Goal: Information Seeking & Learning: Learn about a topic

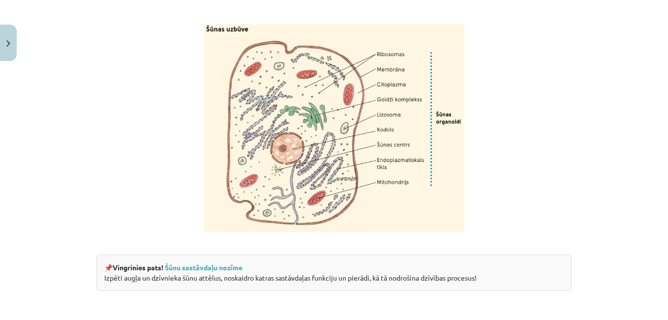
scroll to position [1274, 0]
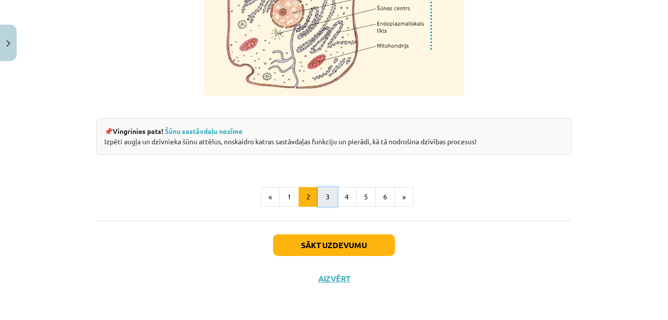
click at [322, 197] on button "3" at bounding box center [328, 197] width 20 height 20
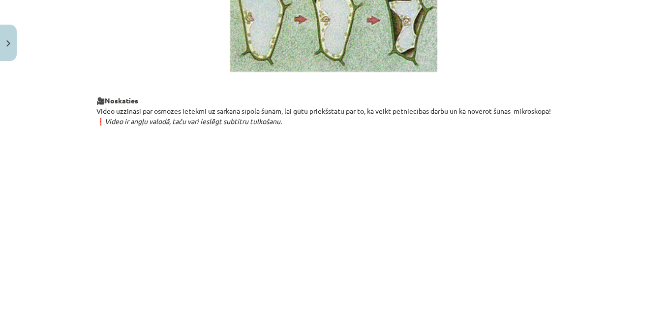
scroll to position [1193, 0]
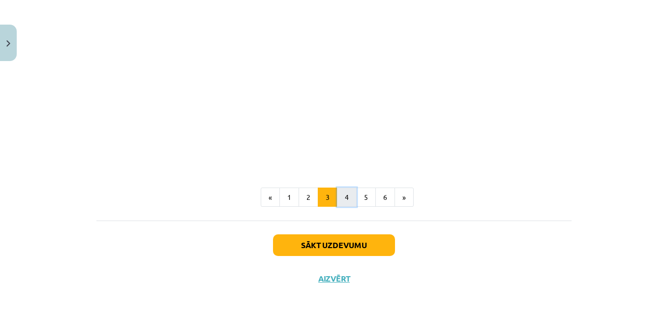
click at [338, 194] on button "4" at bounding box center [347, 197] width 20 height 20
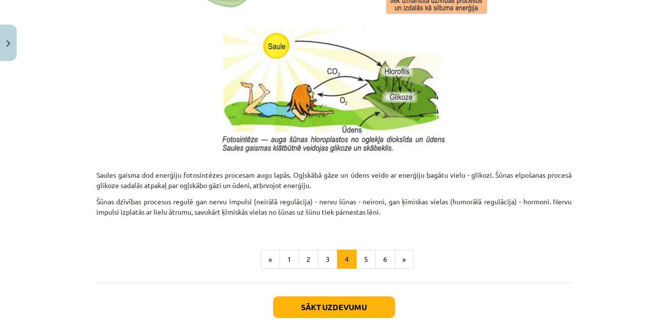
scroll to position [1062, 0]
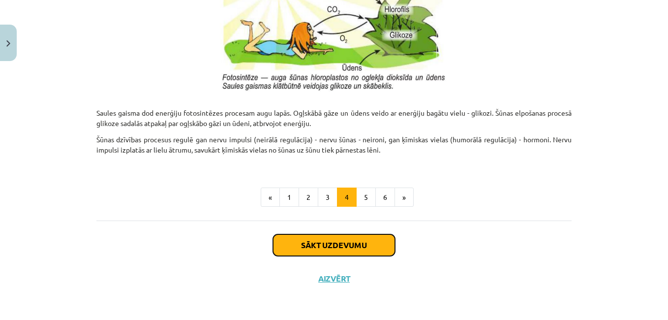
click at [364, 249] on button "Sākt uzdevumu" at bounding box center [334, 245] width 122 height 22
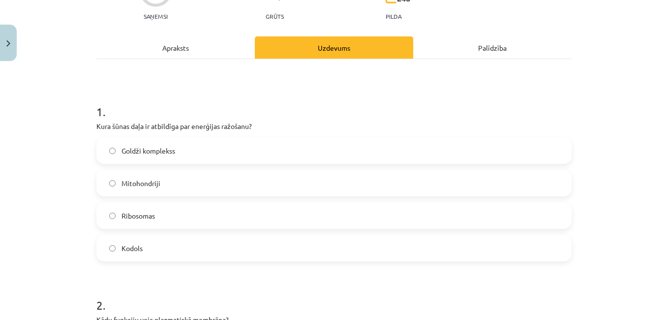
scroll to position [98, 0]
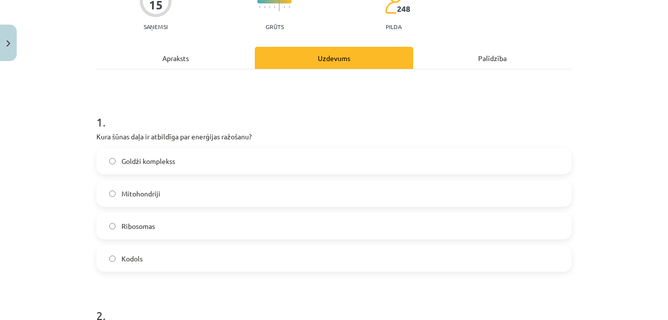
click at [633, 56] on div "Mācību tēma: Dabaszinības - 10. klases 1.ieskaites mācību materiāls #5 4. tēma.…" at bounding box center [334, 160] width 668 height 320
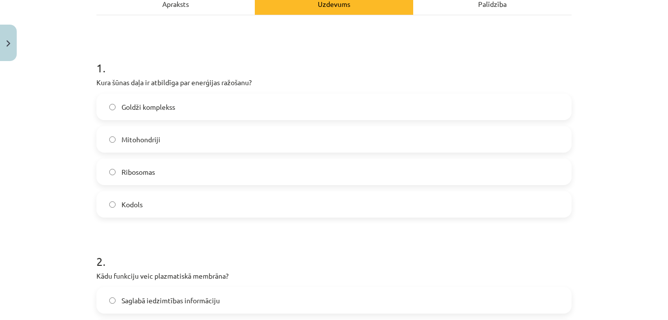
scroll to position [167, 0]
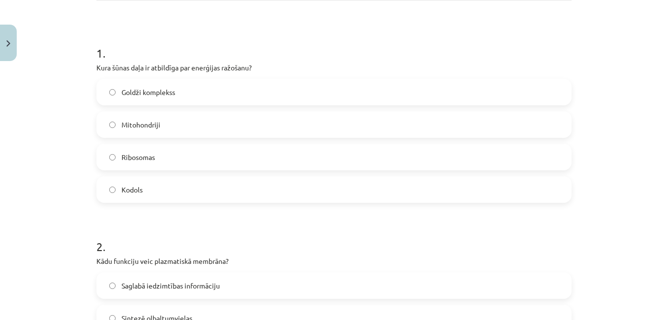
click at [106, 129] on label "Mitohondriji" at bounding box center [333, 124] width 473 height 25
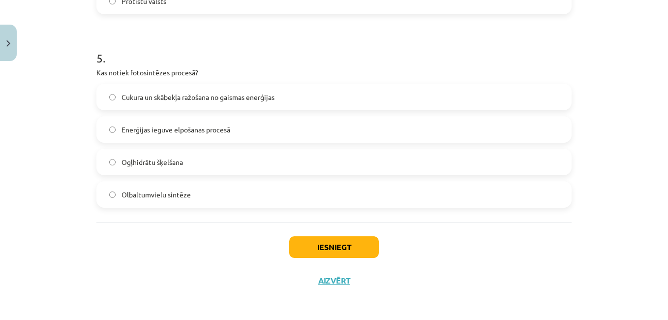
scroll to position [936, 0]
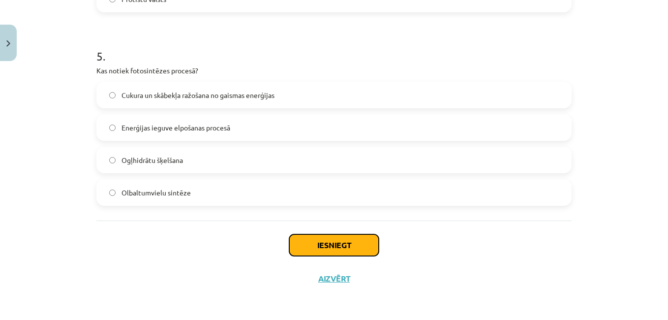
click at [336, 244] on button "Iesniegt" at bounding box center [333, 245] width 89 height 22
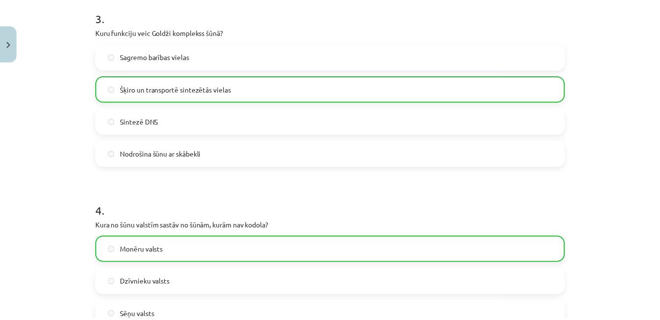
scroll to position [968, 0]
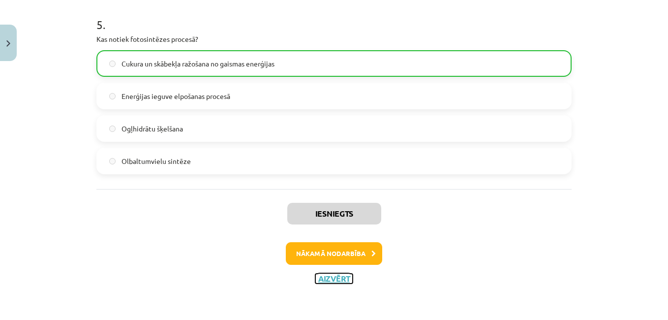
click at [334, 280] on button "Aizvērt" at bounding box center [333, 278] width 37 height 10
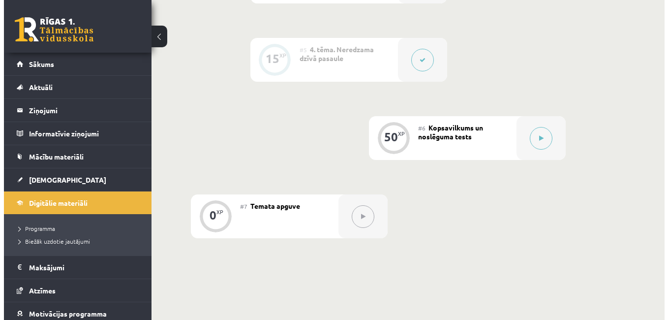
scroll to position [559, 0]
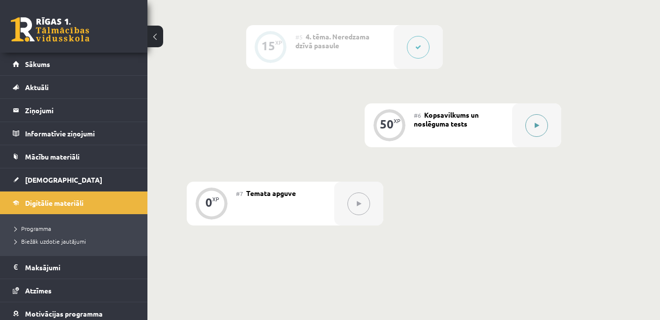
click at [543, 127] on button at bounding box center [537, 125] width 23 height 23
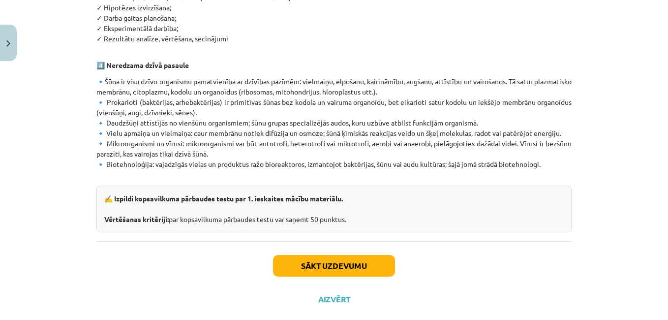
scroll to position [626, 0]
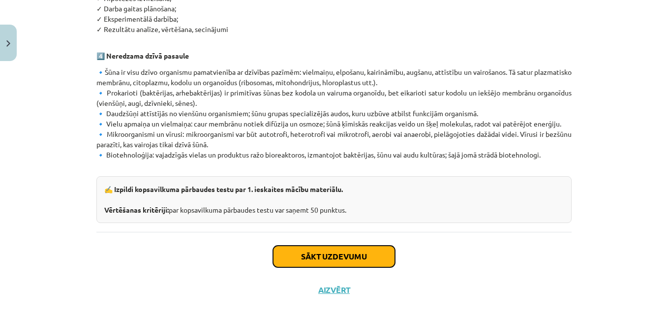
click at [354, 245] on button "Sākt uzdevumu" at bounding box center [334, 256] width 122 height 22
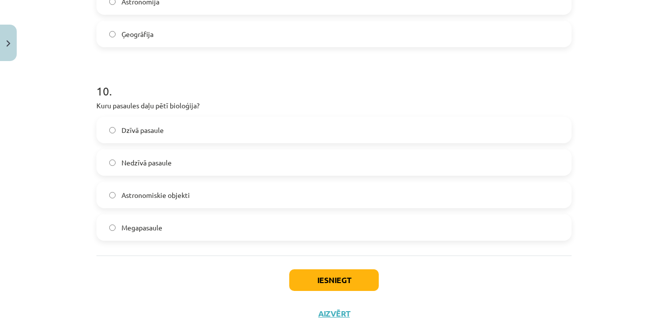
scroll to position [1875, 0]
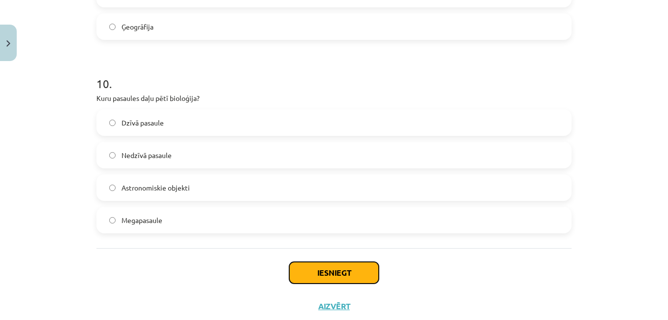
click at [349, 274] on button "Iesniegt" at bounding box center [333, 273] width 89 height 22
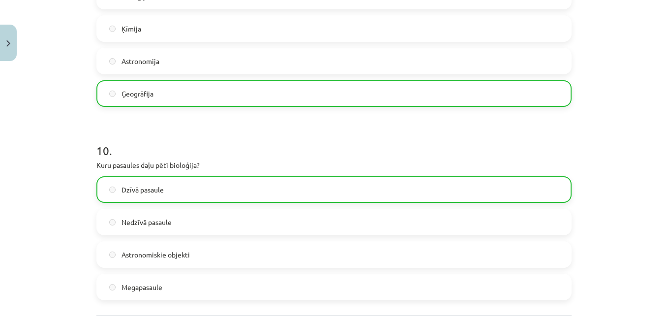
scroll to position [1934, 0]
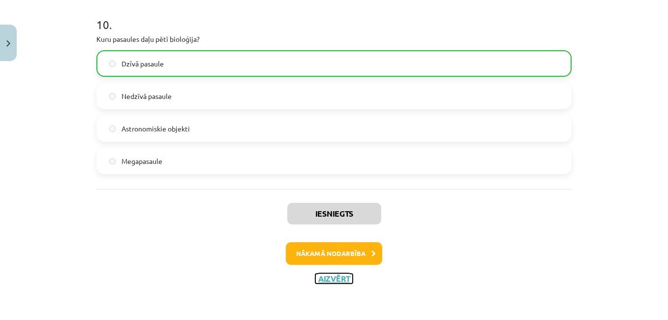
click at [331, 282] on button "Aizvērt" at bounding box center [333, 278] width 37 height 10
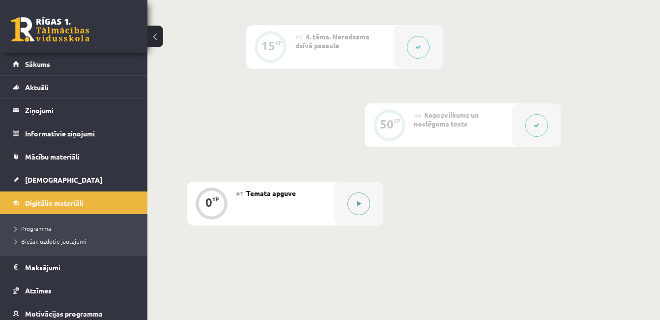
click at [361, 202] on icon at bounding box center [359, 204] width 4 height 6
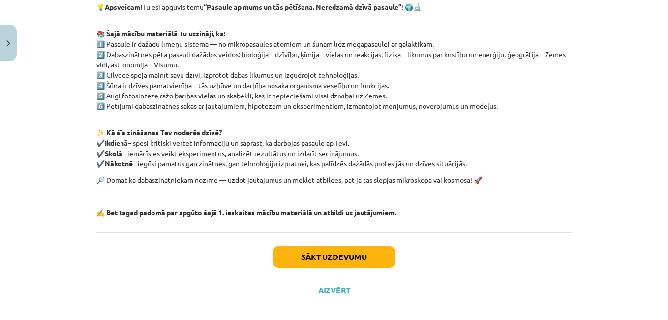
scroll to position [196, 0]
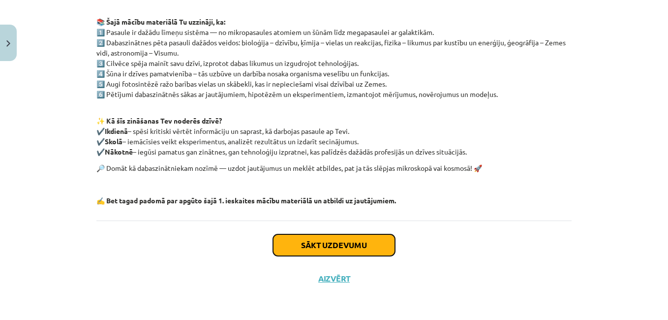
click at [362, 244] on button "Sākt uzdevumu" at bounding box center [334, 245] width 122 height 22
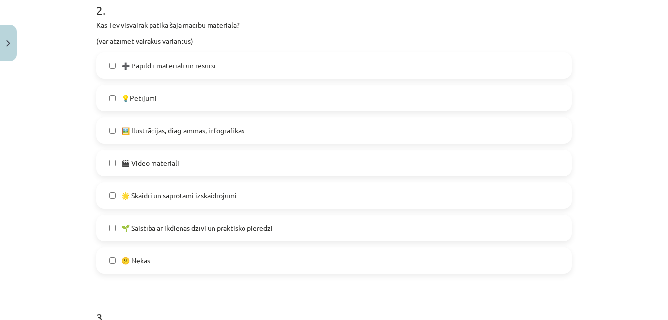
scroll to position [466, 0]
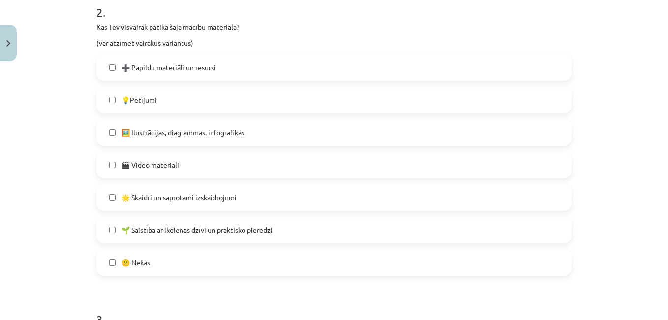
click at [112, 229] on label "🌱 Saistība ar ikdienas dzīvi un praktisko pieredzi" at bounding box center [333, 229] width 473 height 25
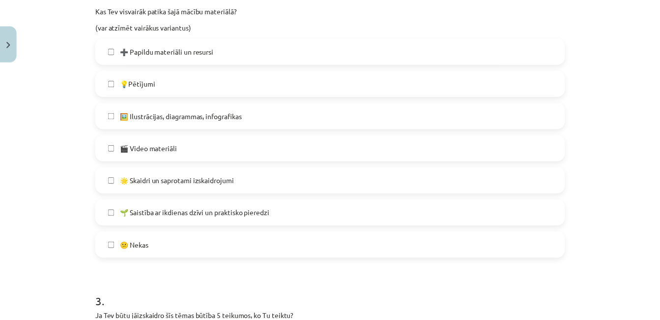
scroll to position [708, 0]
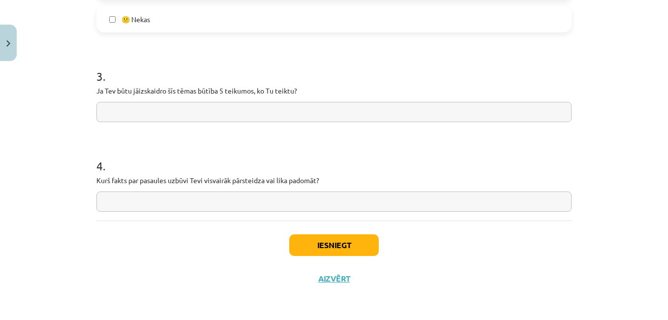
click at [291, 115] on input "text" at bounding box center [333, 112] width 475 height 20
type input "*"
type input "**********"
click at [261, 200] on input "text" at bounding box center [333, 201] width 475 height 20
type input "**********"
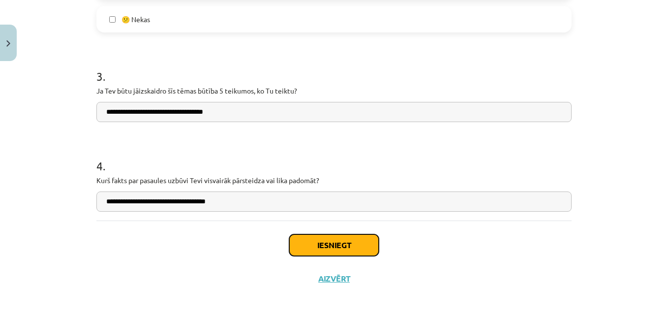
click at [337, 241] on button "Iesniegt" at bounding box center [333, 245] width 89 height 22
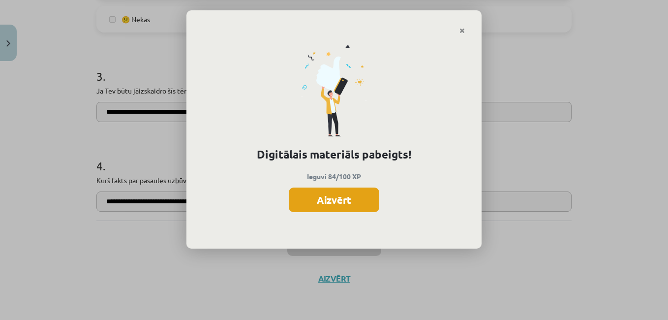
click at [339, 204] on button "Aizvērt" at bounding box center [334, 199] width 90 height 25
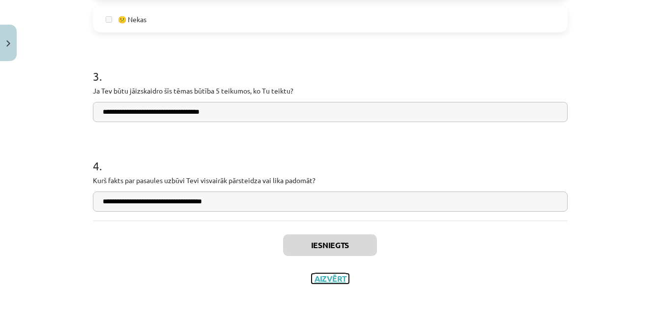
click at [325, 276] on button "Aizvērt" at bounding box center [330, 278] width 37 height 10
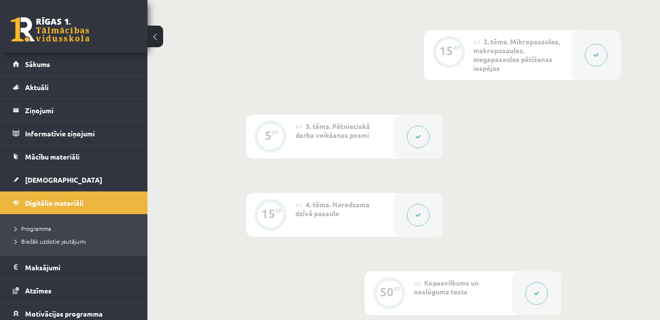
scroll to position [0, 0]
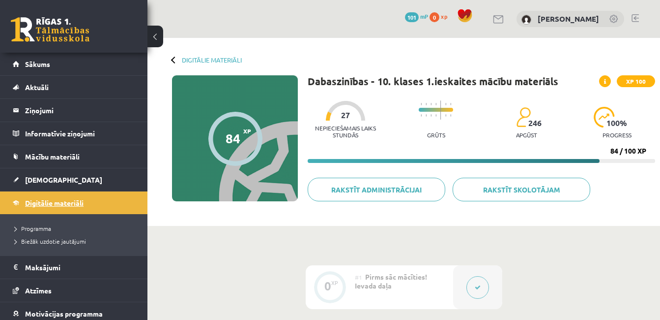
click at [66, 203] on span "Digitālie materiāli" at bounding box center [54, 202] width 58 height 9
